Goal: Navigation & Orientation: Find specific page/section

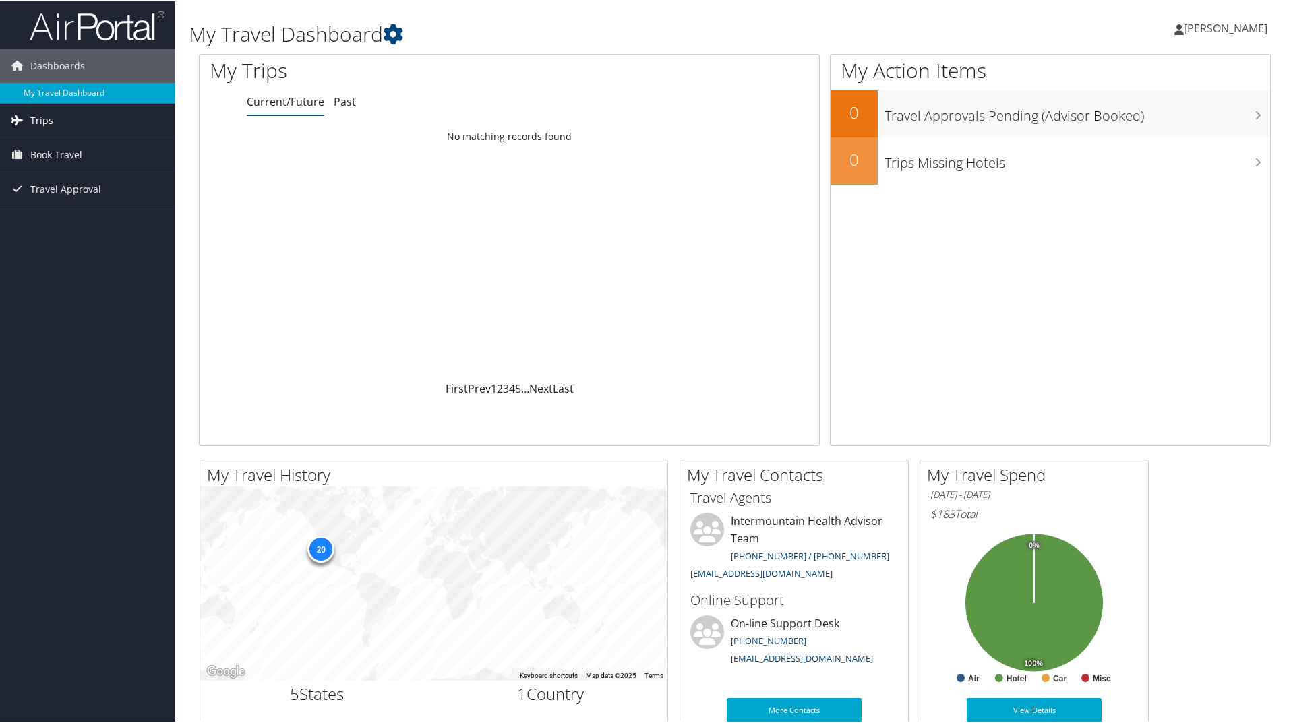
click at [49, 117] on span "Trips" at bounding box center [41, 119] width 23 height 34
click at [57, 173] on link "Past Trips" at bounding box center [87, 166] width 175 height 20
